Goal: Information Seeking & Learning: Learn about a topic

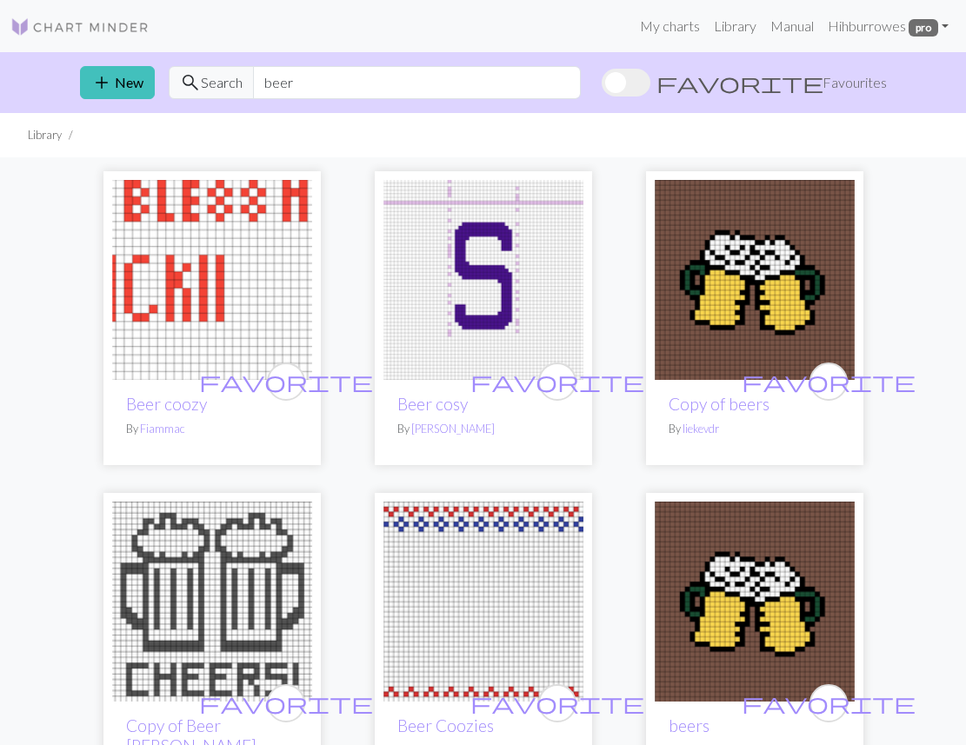
drag, startPoint x: 326, startPoint y: 84, endPoint x: 41, endPoint y: 119, distance: 287.3
type input "b"
type input "marimekko"
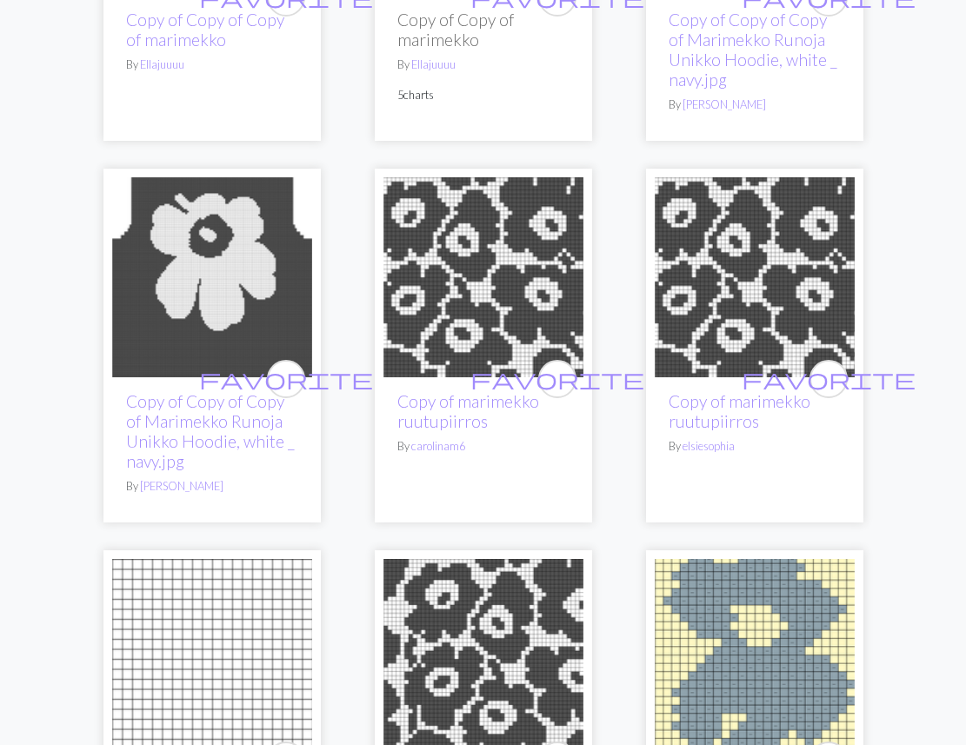
scroll to position [5125, 0]
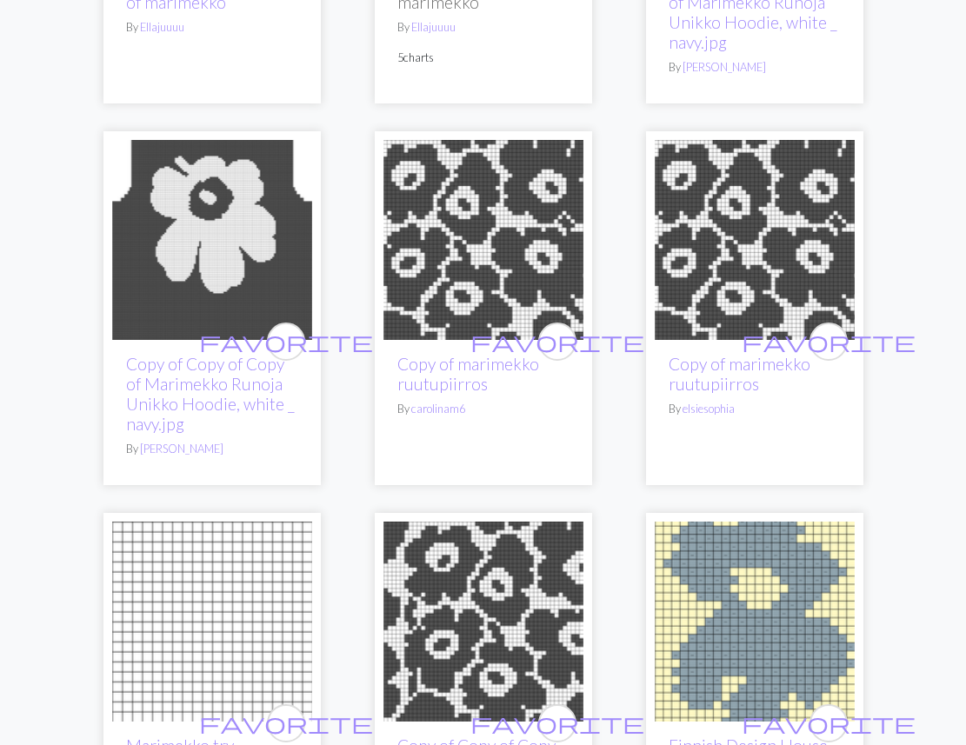
click at [161, 204] on img at bounding box center [212, 240] width 200 height 200
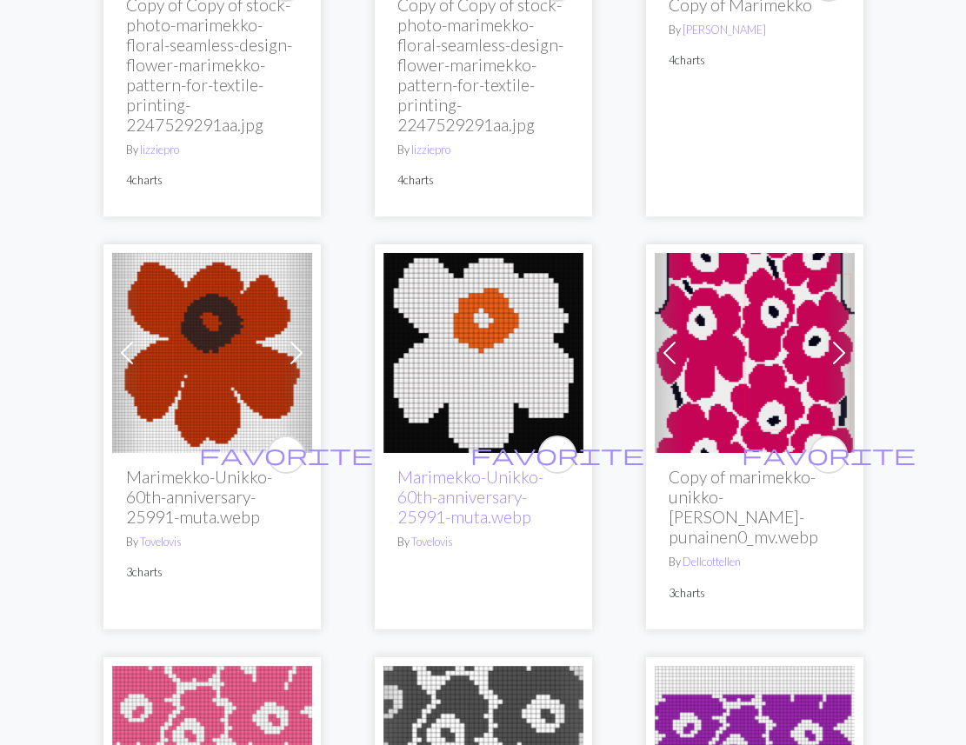
scroll to position [1720, 0]
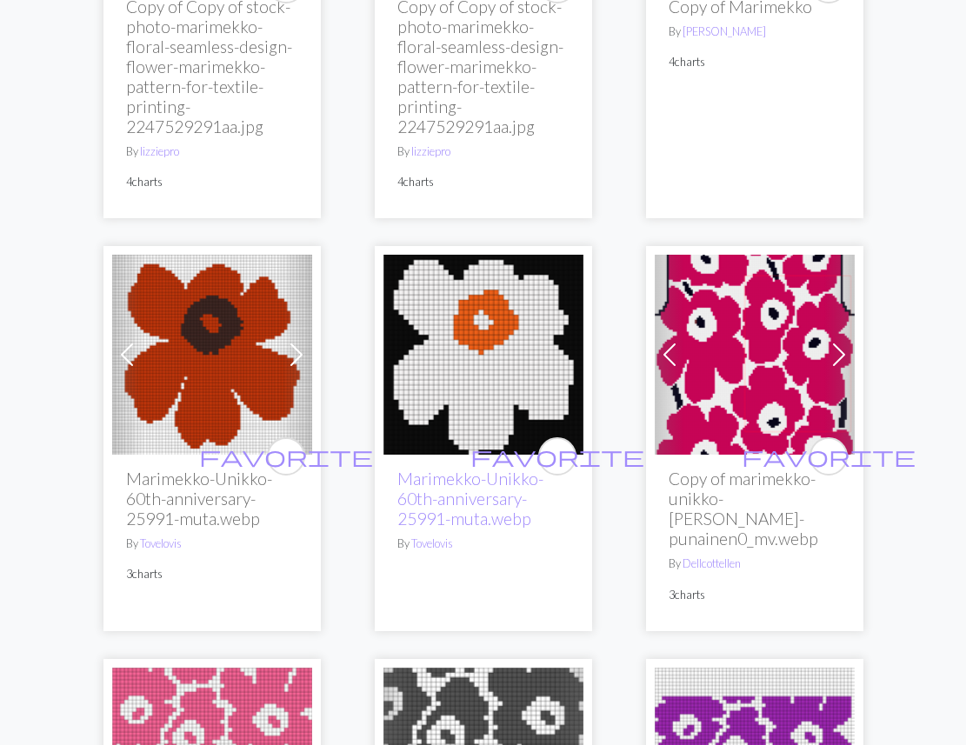
click at [203, 358] on img at bounding box center [212, 355] width 200 height 200
